Goal: Check status: Check status

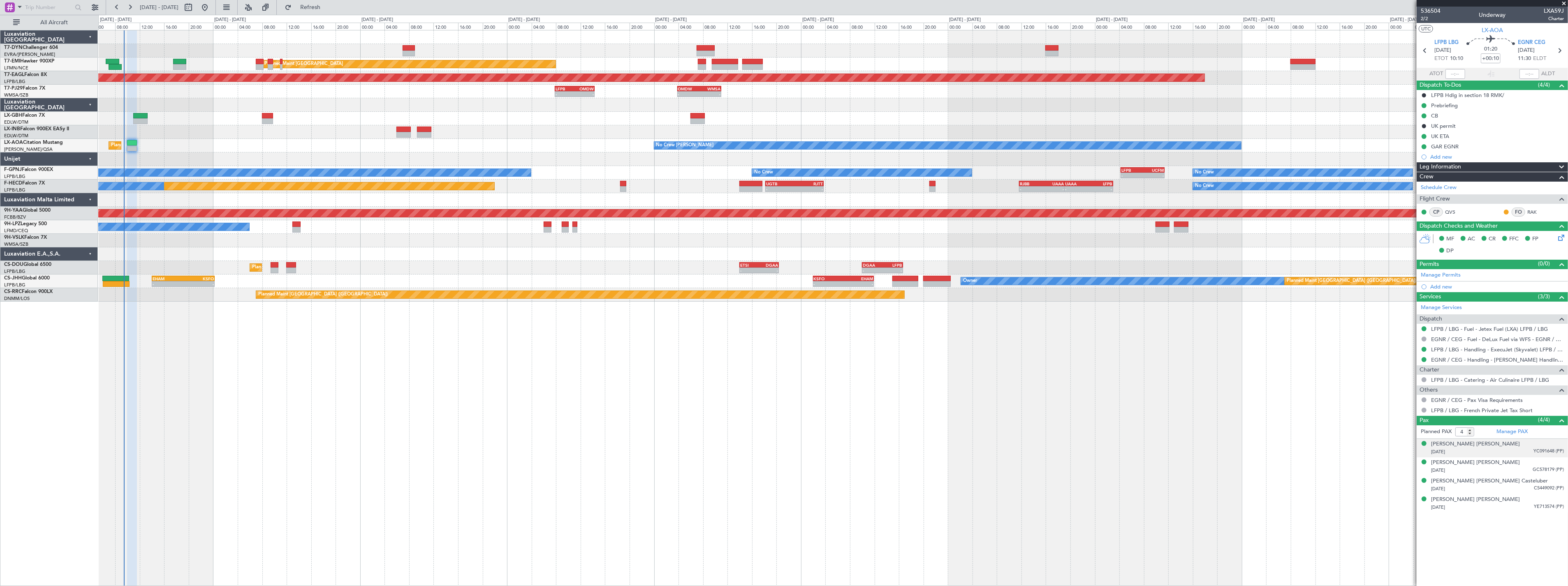
click at [1516, 447] on div "[PERSON_NAME] [PERSON_NAME] [DATE] YC091648 (PP)" at bounding box center [1497, 448] width 133 height 16
click at [1534, 488] on span "GC578179 (PP)" at bounding box center [1548, 490] width 31 height 7
click at [1534, 504] on div "[PERSON_NAME] [PERSON_NAME] Casteluber [DATE] CS449092 (PP)" at bounding box center [1497, 505] width 133 height 16
click at [1516, 529] on div "[DATE] YE713574 (PP)" at bounding box center [1497, 528] width 133 height 9
click at [1528, 449] on div "[DATE] YC091648 (PP)" at bounding box center [1497, 452] width 133 height 9
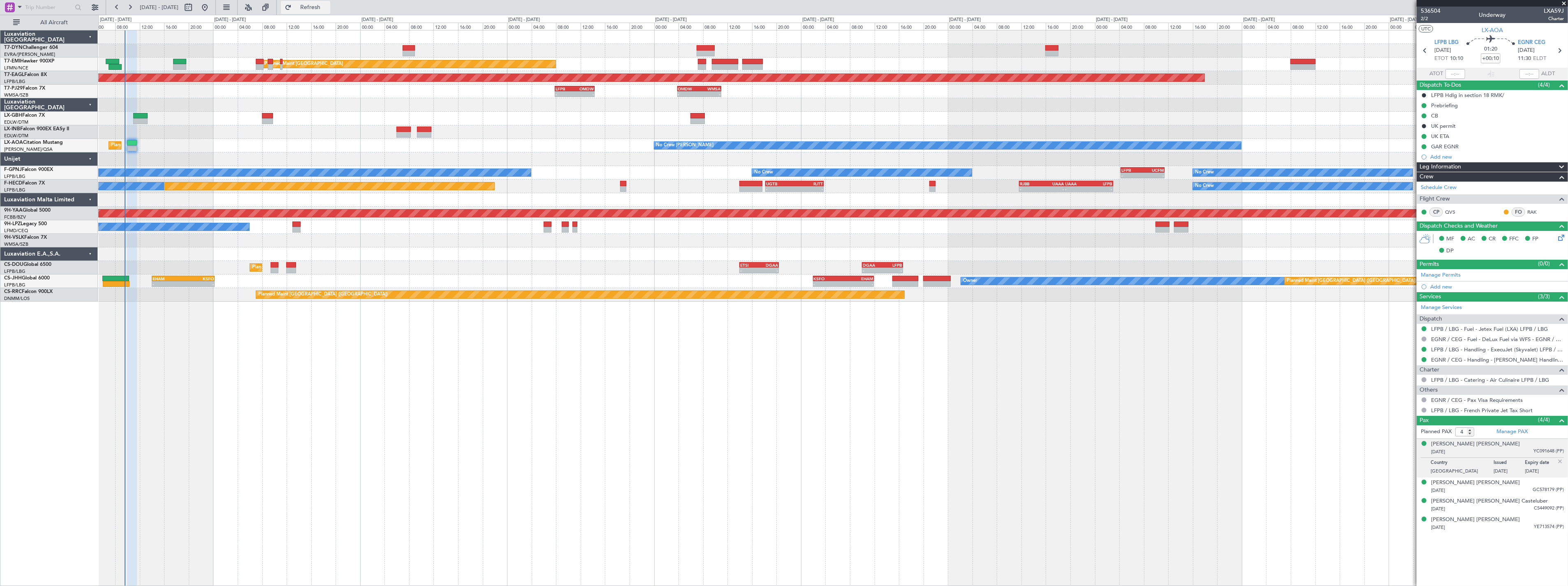
click at [327, 10] on span "Refresh" at bounding box center [310, 7] width 35 height 5
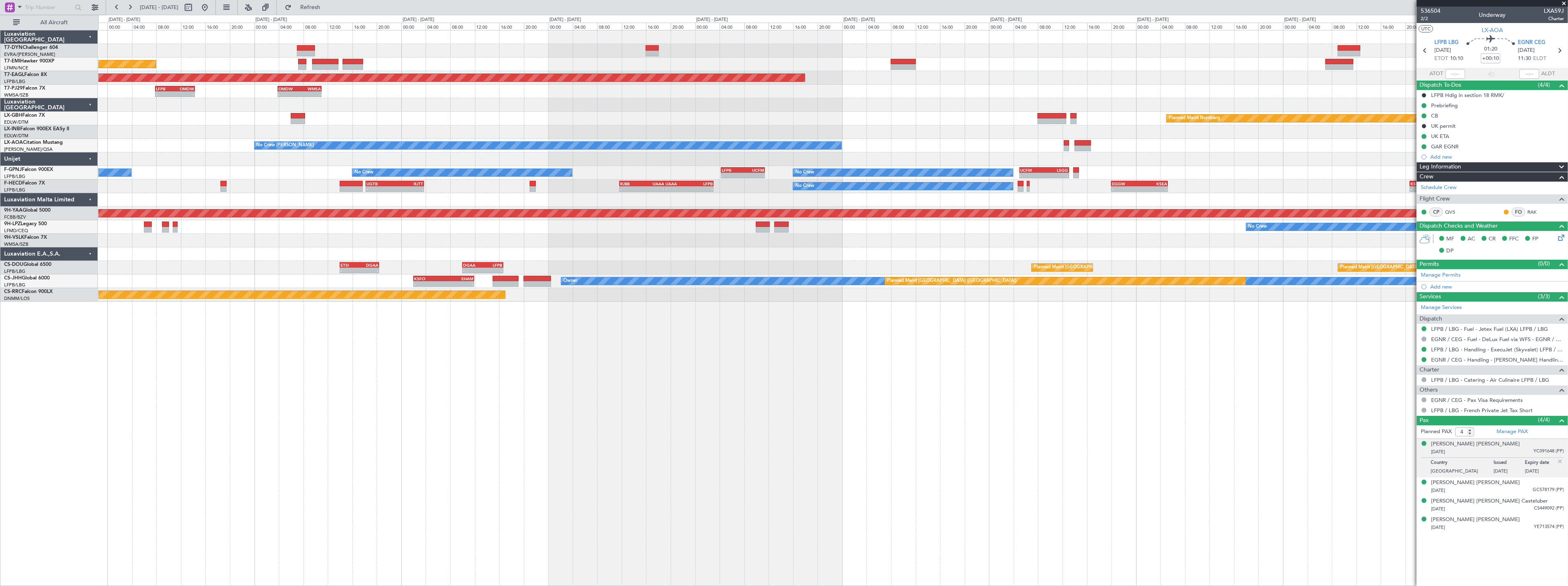
click at [858, 69] on div "Planned Maint [GEOGRAPHIC_DATA] Grounded [US_STATE] ([GEOGRAPHIC_DATA]) - - LFP…" at bounding box center [833, 166] width 1469 height 271
click at [909, 89] on div "- - LFPB 07:50 Z OMDW 14:20 Z - - OMDW 03:50 Z WMSA 11:00 Z" at bounding box center [833, 91] width 1469 height 13
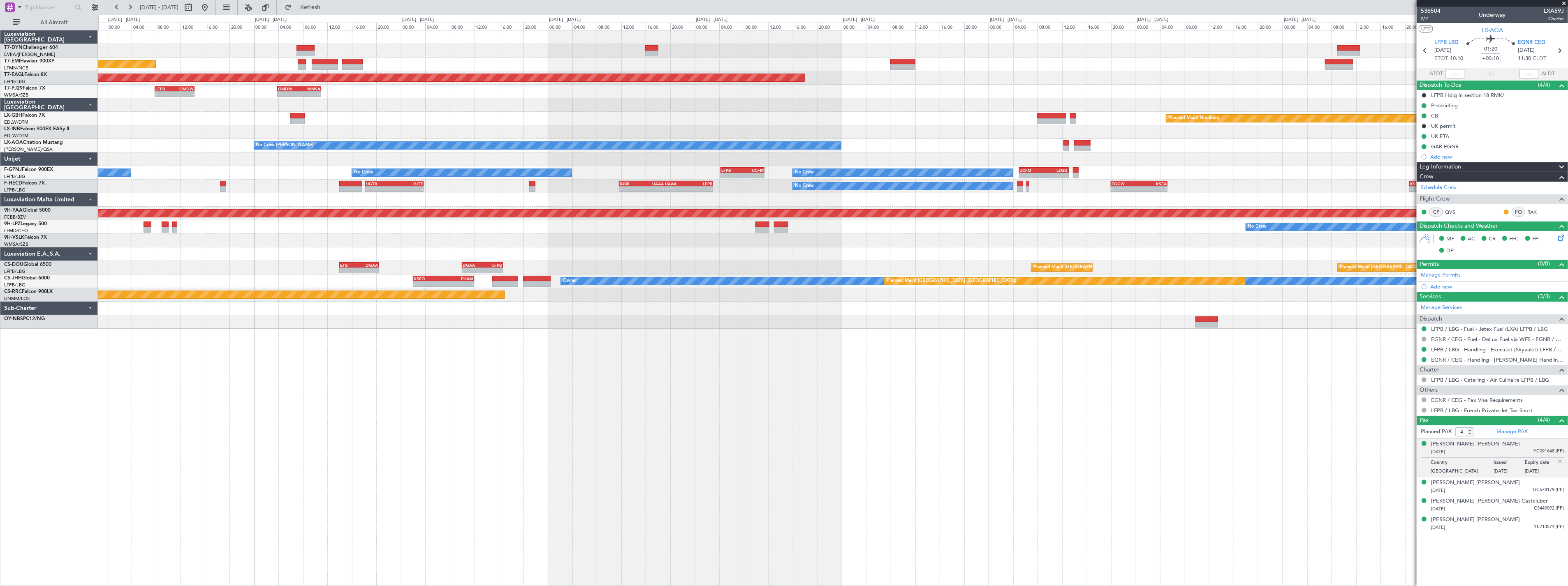
click at [1052, 117] on div at bounding box center [1051, 116] width 29 height 5
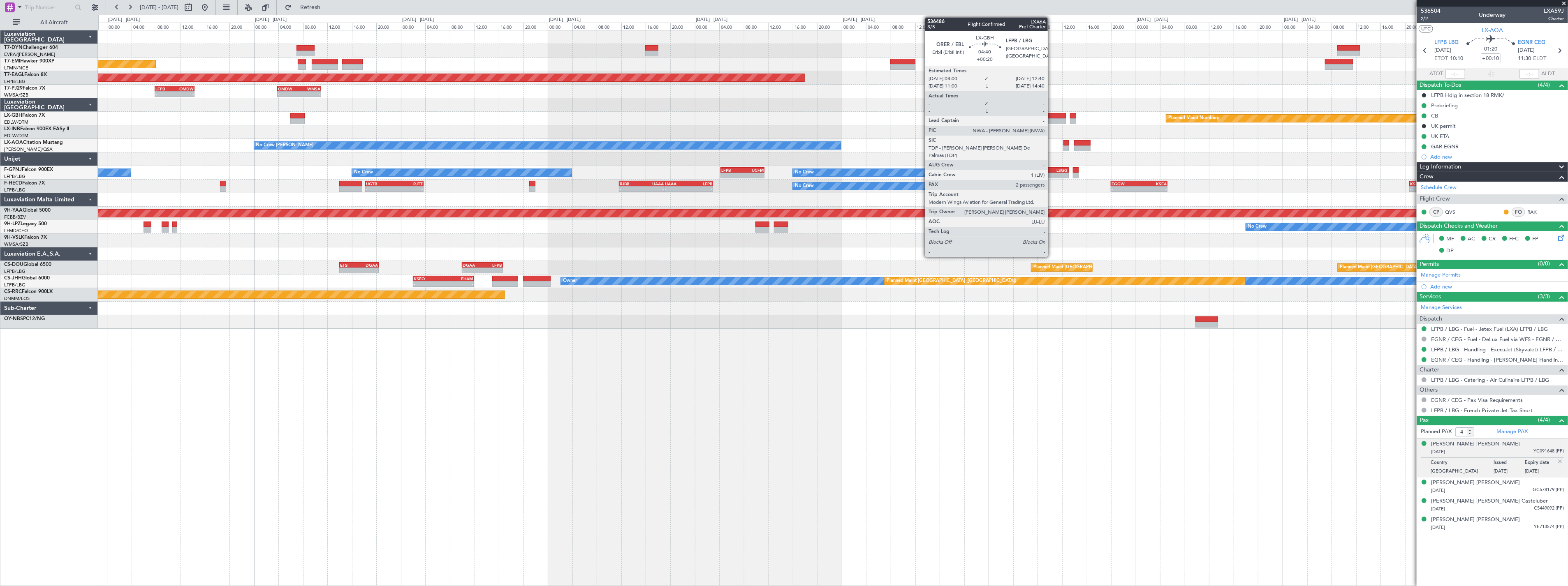
click at [1052, 117] on div at bounding box center [1051, 116] width 29 height 5
click at [1055, 119] on div at bounding box center [1051, 121] width 29 height 5
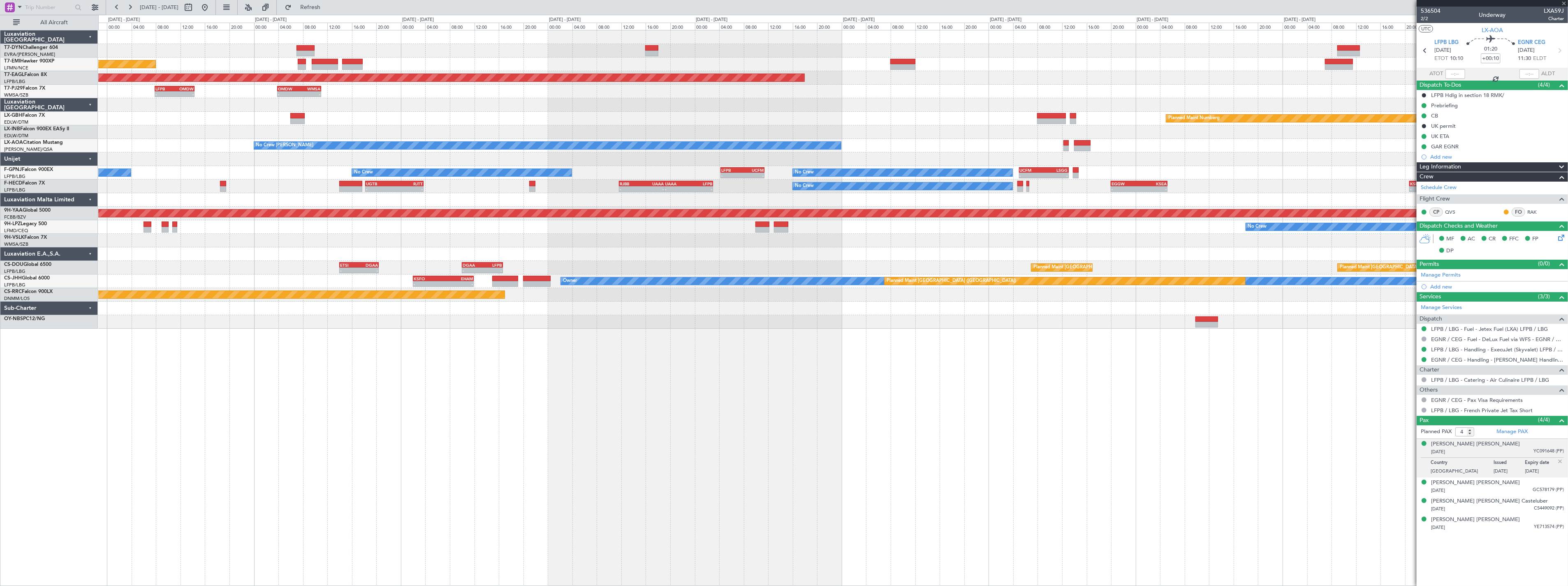
type input "+00:20"
type input "2"
